Goal: Check status: Check status

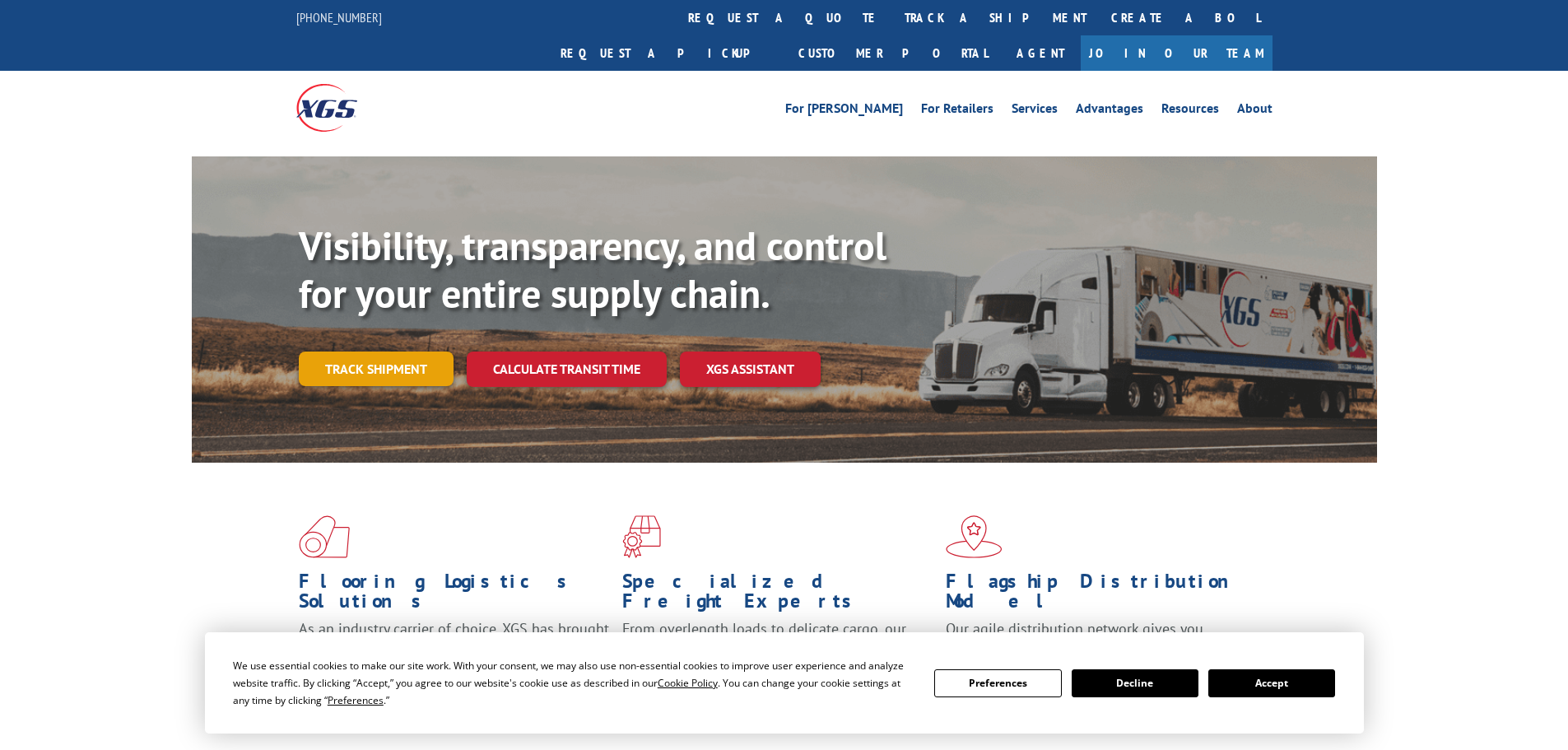
click at [376, 351] on link "Track shipment" at bounding box center [376, 369] width 155 height 35
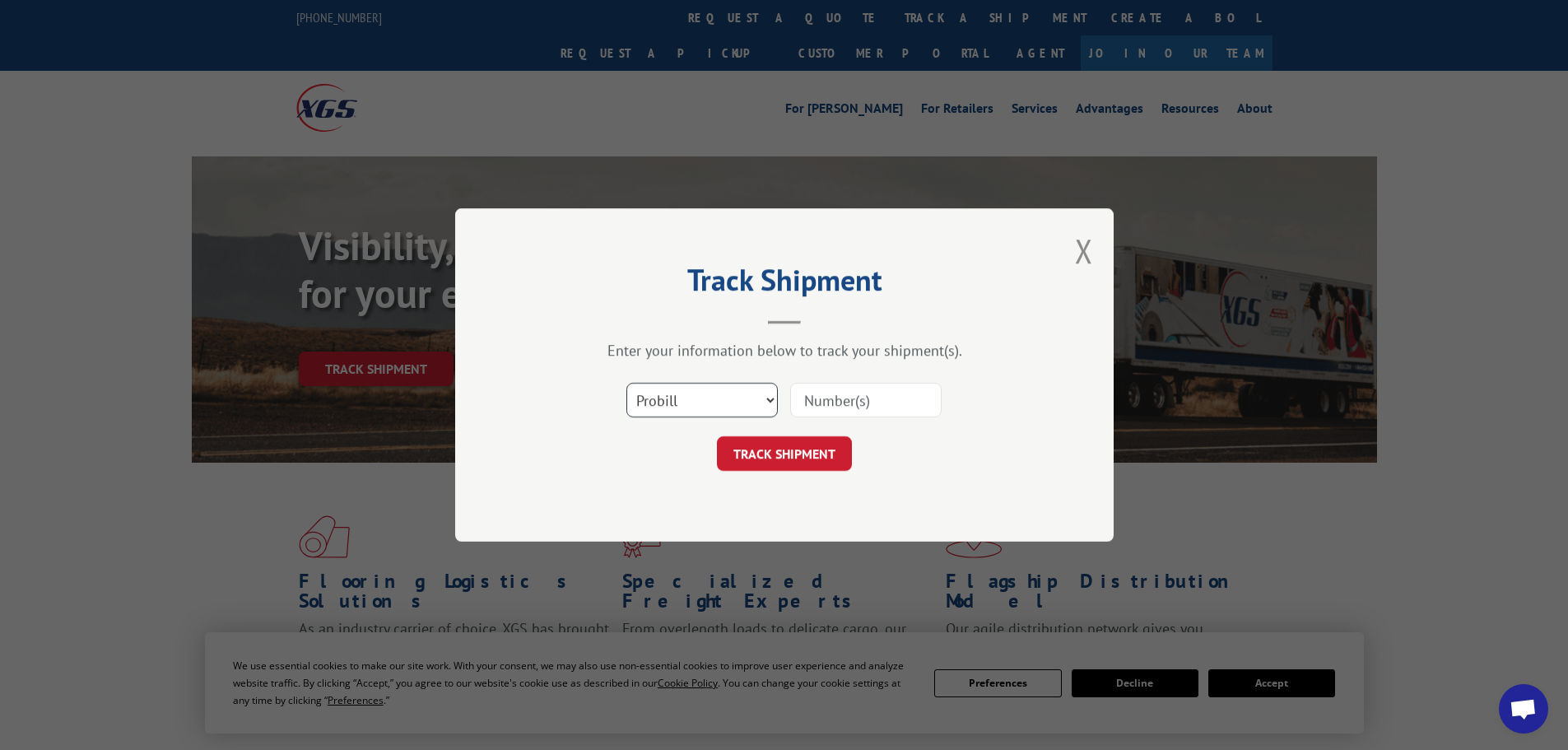
drag, startPoint x: 705, startPoint y: 401, endPoint x: 699, endPoint y: 417, distance: 17.1
click at [705, 401] on select "Select category... Probill BOL PO" at bounding box center [701, 401] width 151 height 35
select select "po"
click at [626, 383] on select "Select category... Probill BOL PO" at bounding box center [701, 401] width 151 height 35
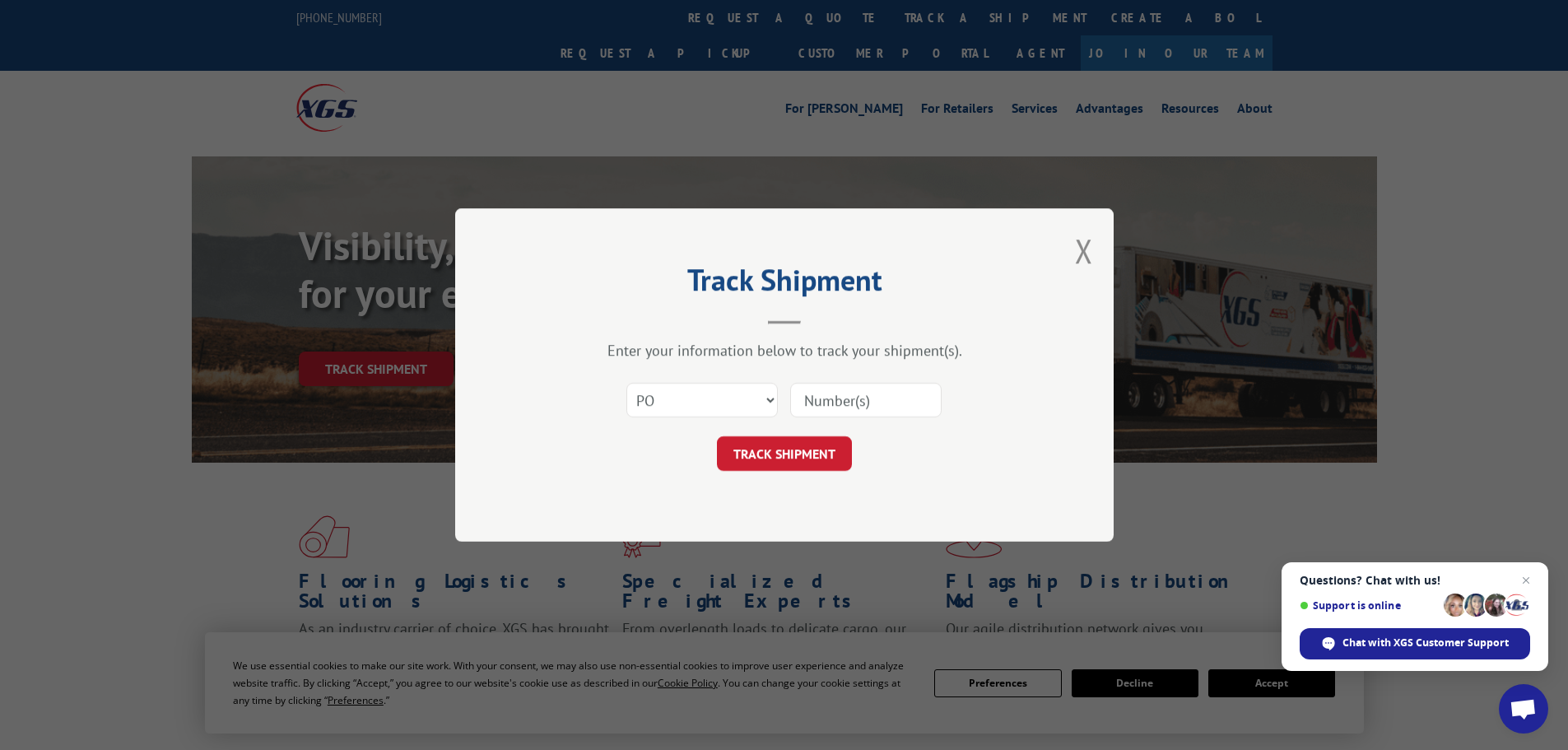
click at [893, 396] on input at bounding box center [866, 401] width 151 height 35
paste input "23533297"
type input "23533297"
click at [773, 459] on button "TRACK SHIPMENT" at bounding box center [784, 453] width 135 height 35
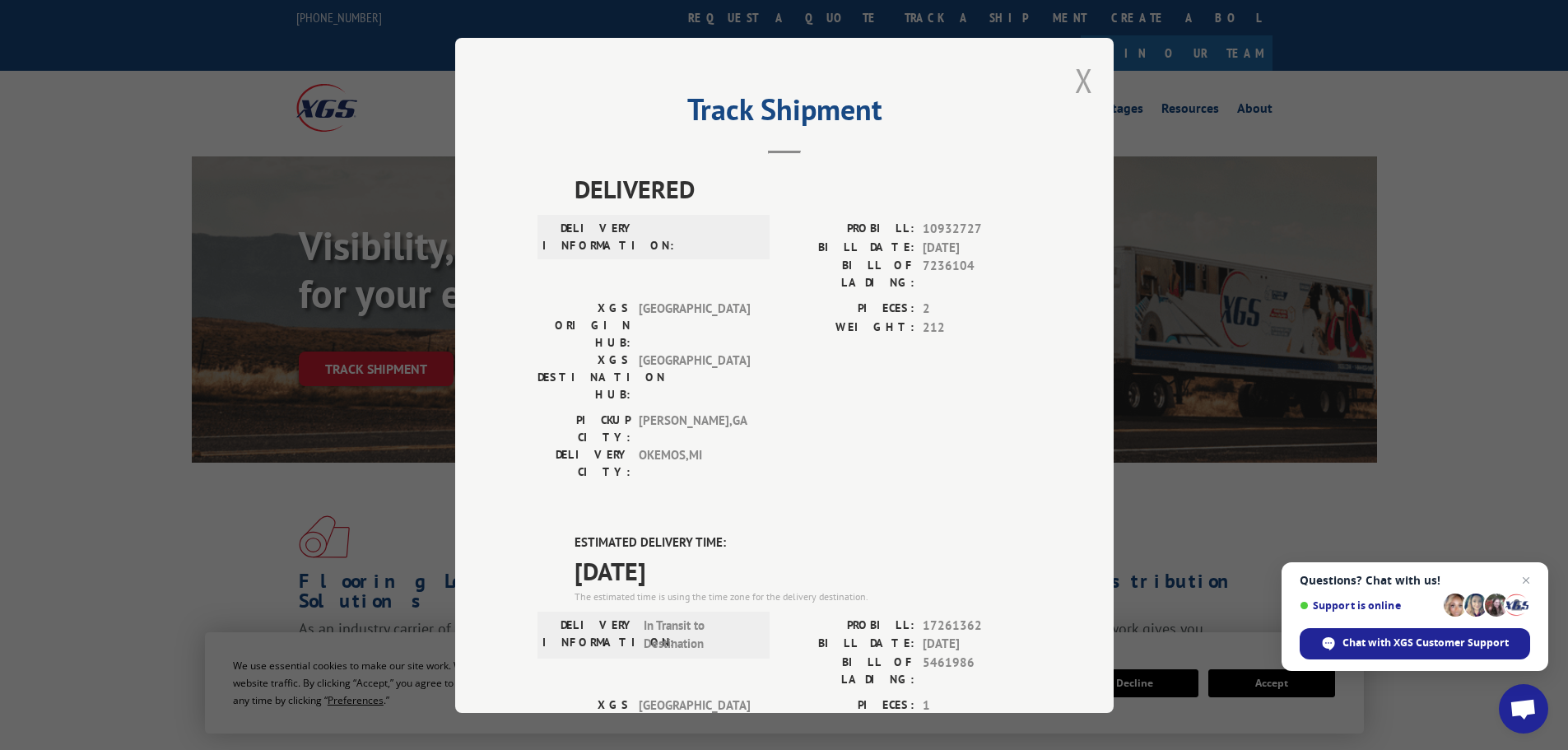
click at [1075, 80] on button "Close modal" at bounding box center [1084, 80] width 18 height 43
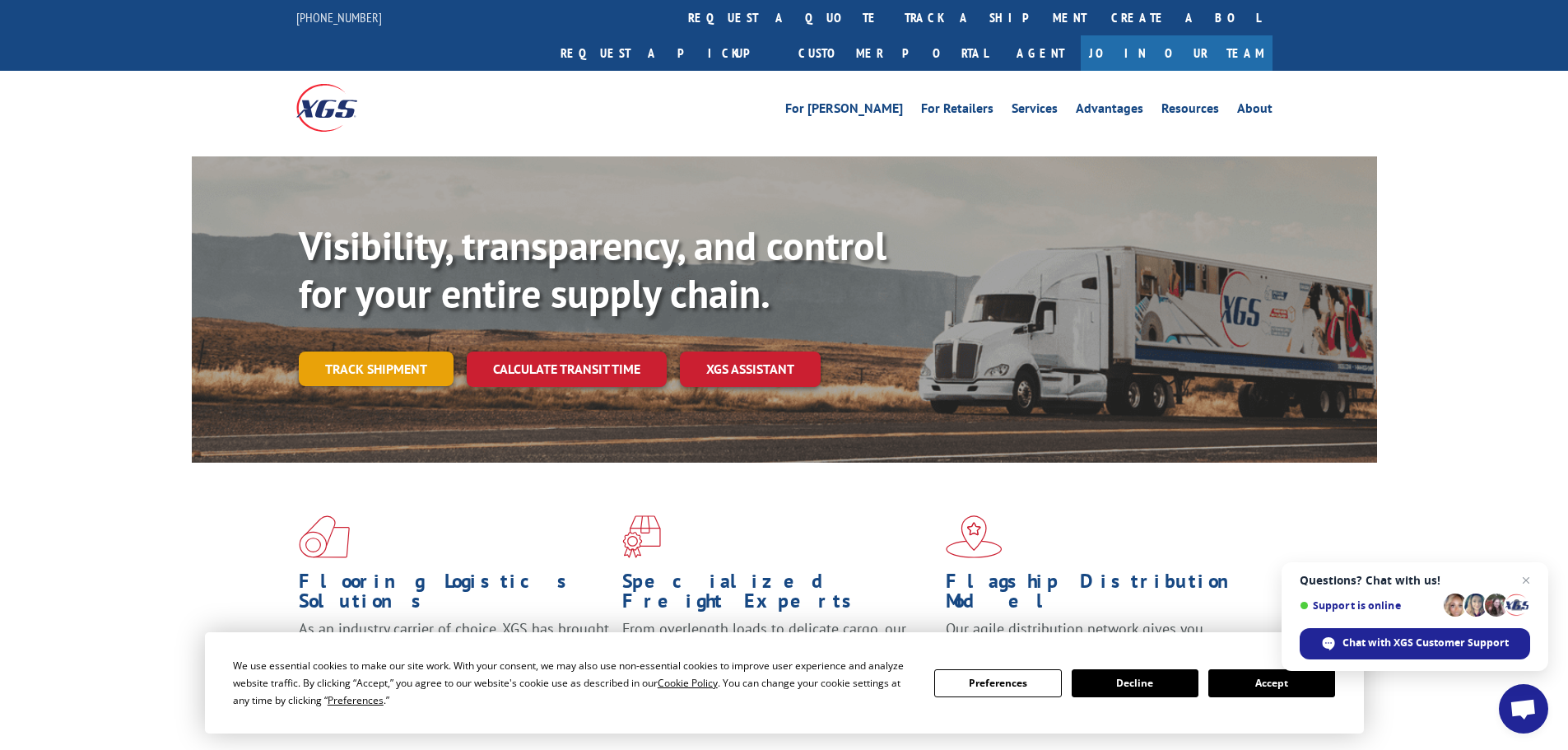
click at [367, 351] on link "Track shipment" at bounding box center [376, 369] width 155 height 35
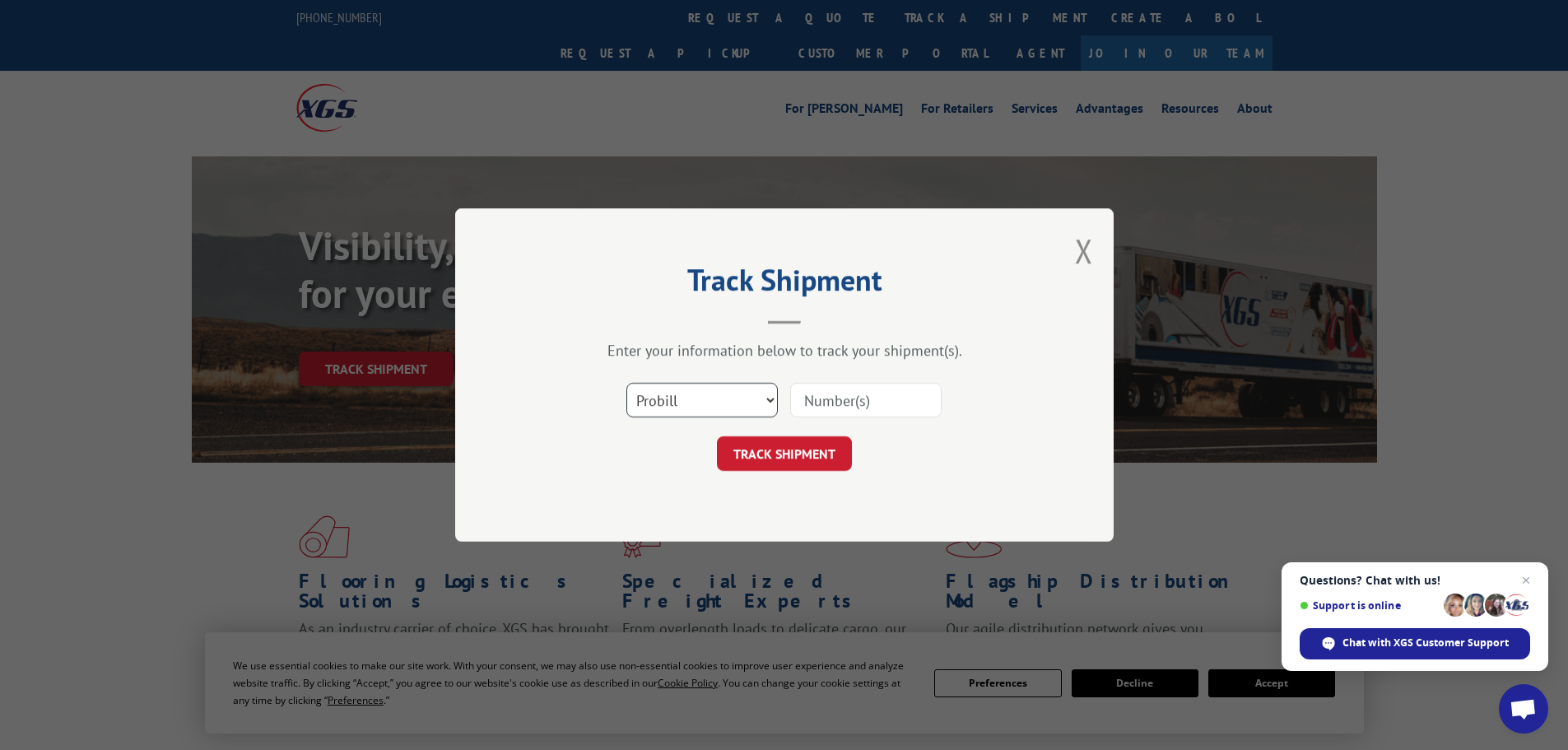
click at [680, 402] on select "Select category... Probill BOL PO" at bounding box center [701, 401] width 151 height 35
select select "po"
click at [626, 383] on select "Select category... Probill BOL PO" at bounding box center [701, 401] width 151 height 35
click at [851, 401] on input at bounding box center [866, 401] width 151 height 35
paste input "23533296"
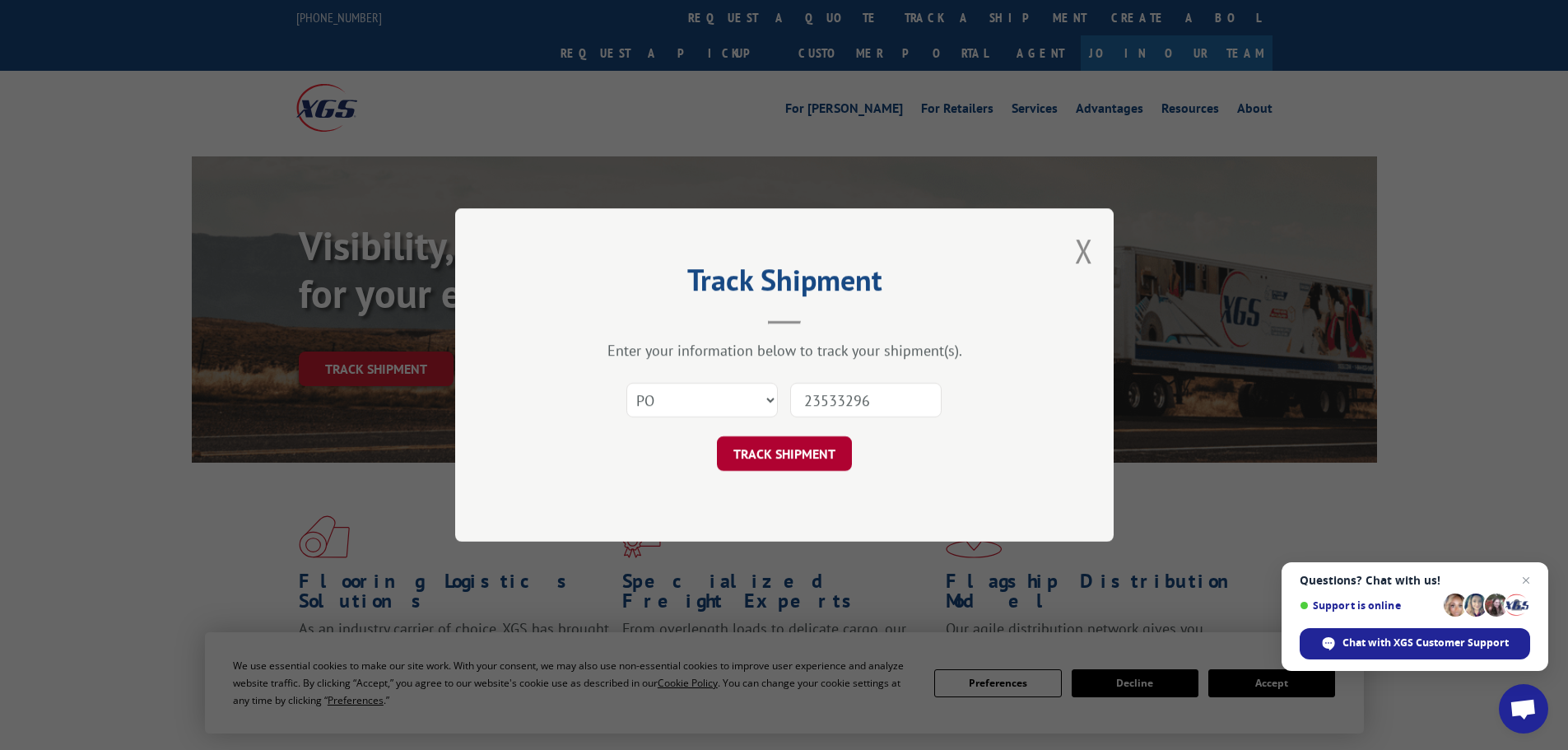
type input "23533296"
click at [797, 452] on button "TRACK SHIPMENT" at bounding box center [784, 453] width 135 height 35
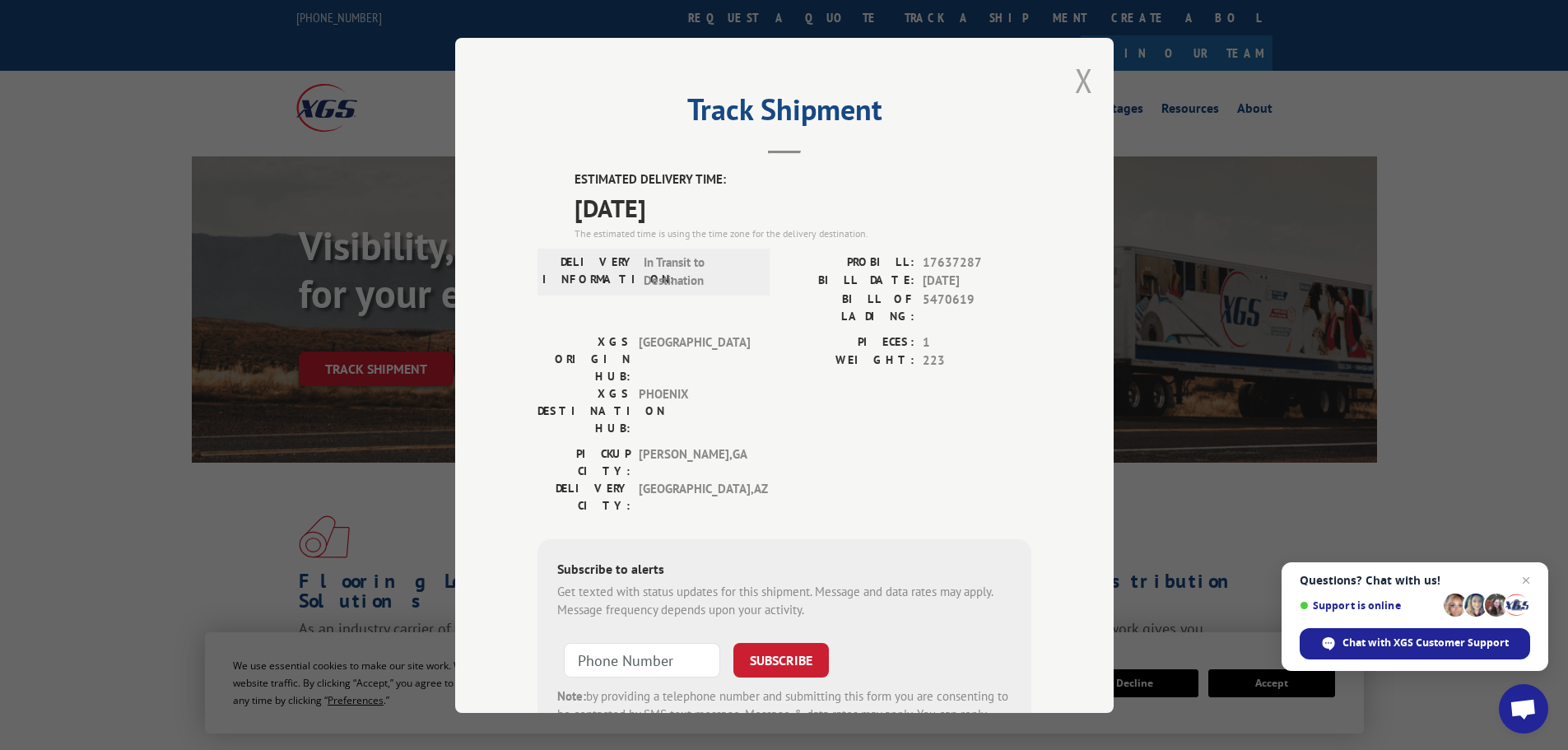
click at [1077, 81] on button "Close modal" at bounding box center [1084, 80] width 18 height 43
